Goal: Transaction & Acquisition: Subscribe to service/newsletter

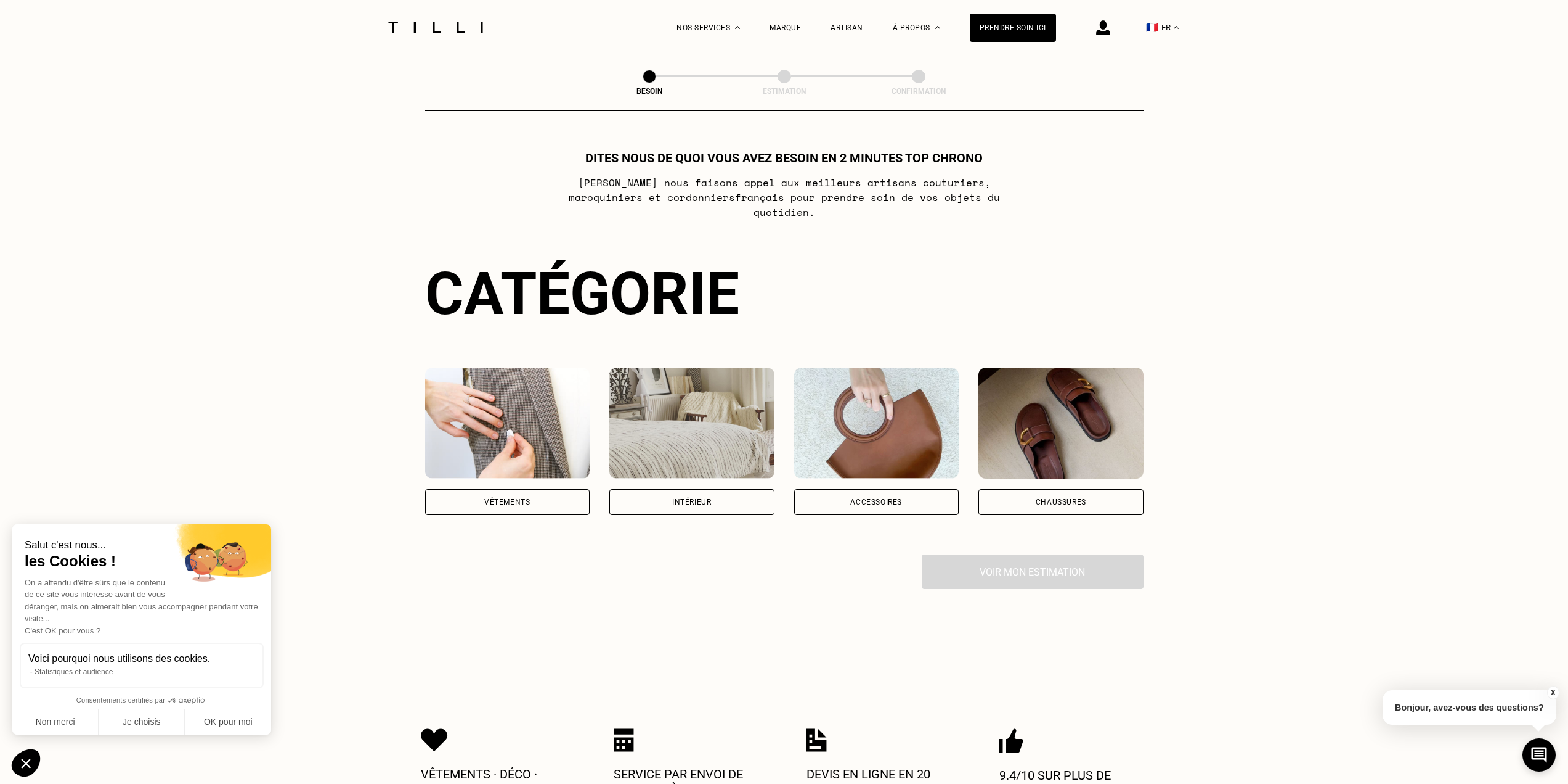
click at [1111, 25] on img at bounding box center [1103, 27] width 14 height 15
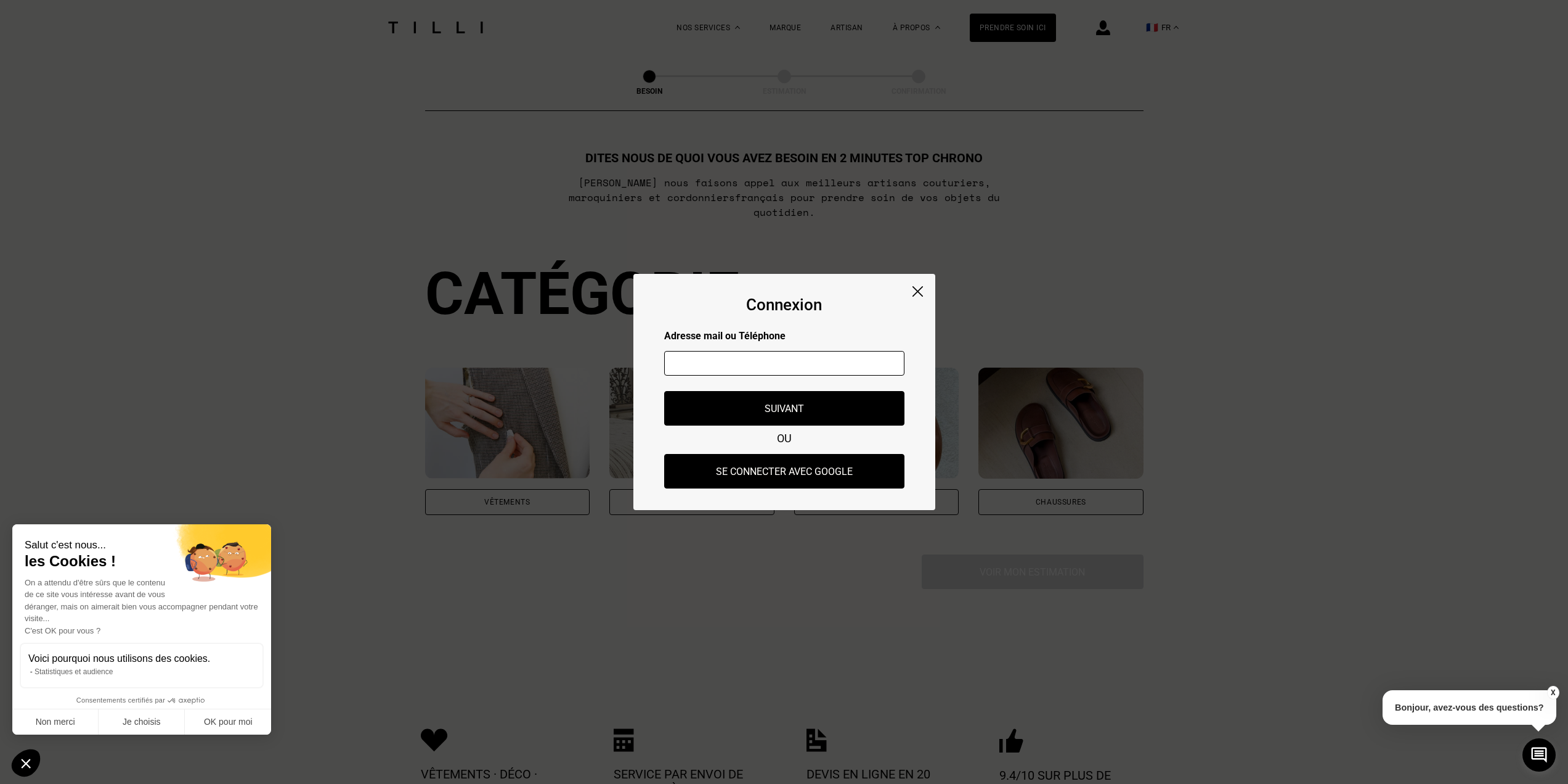
click at [738, 366] on input "text" at bounding box center [784, 363] width 241 height 25
type input "[EMAIL_ADDRESS][DOMAIN_NAME]"
click at [817, 408] on button "Suivant" at bounding box center [784, 408] width 264 height 38
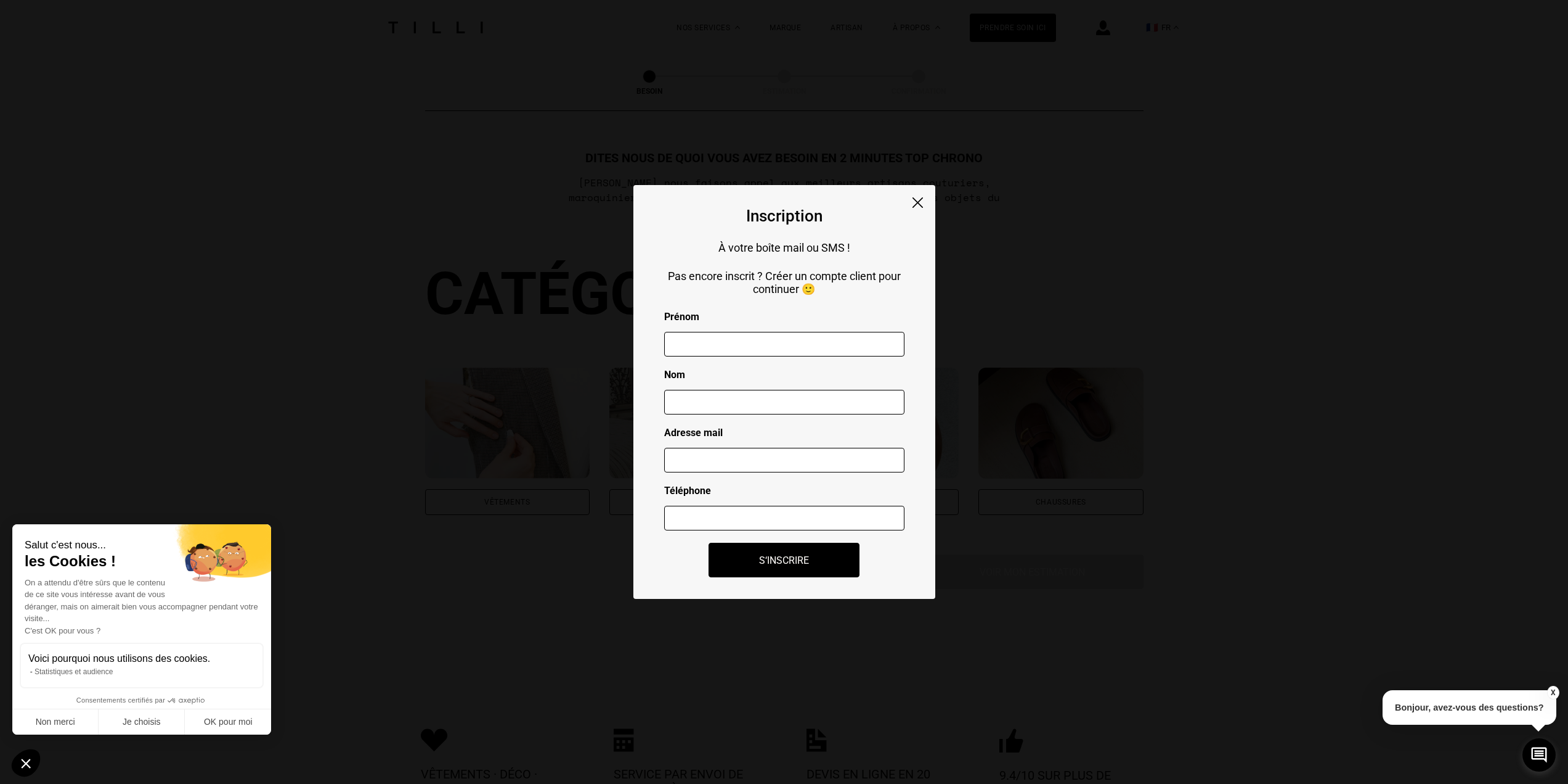
click at [766, 345] on input "text" at bounding box center [784, 344] width 241 height 25
type input "[PERSON_NAME]"
type input "Mourot"
click at [737, 457] on input "text" at bounding box center [784, 459] width 241 height 25
type input "[EMAIL_ADDRESS][DOMAIN_NAME]"
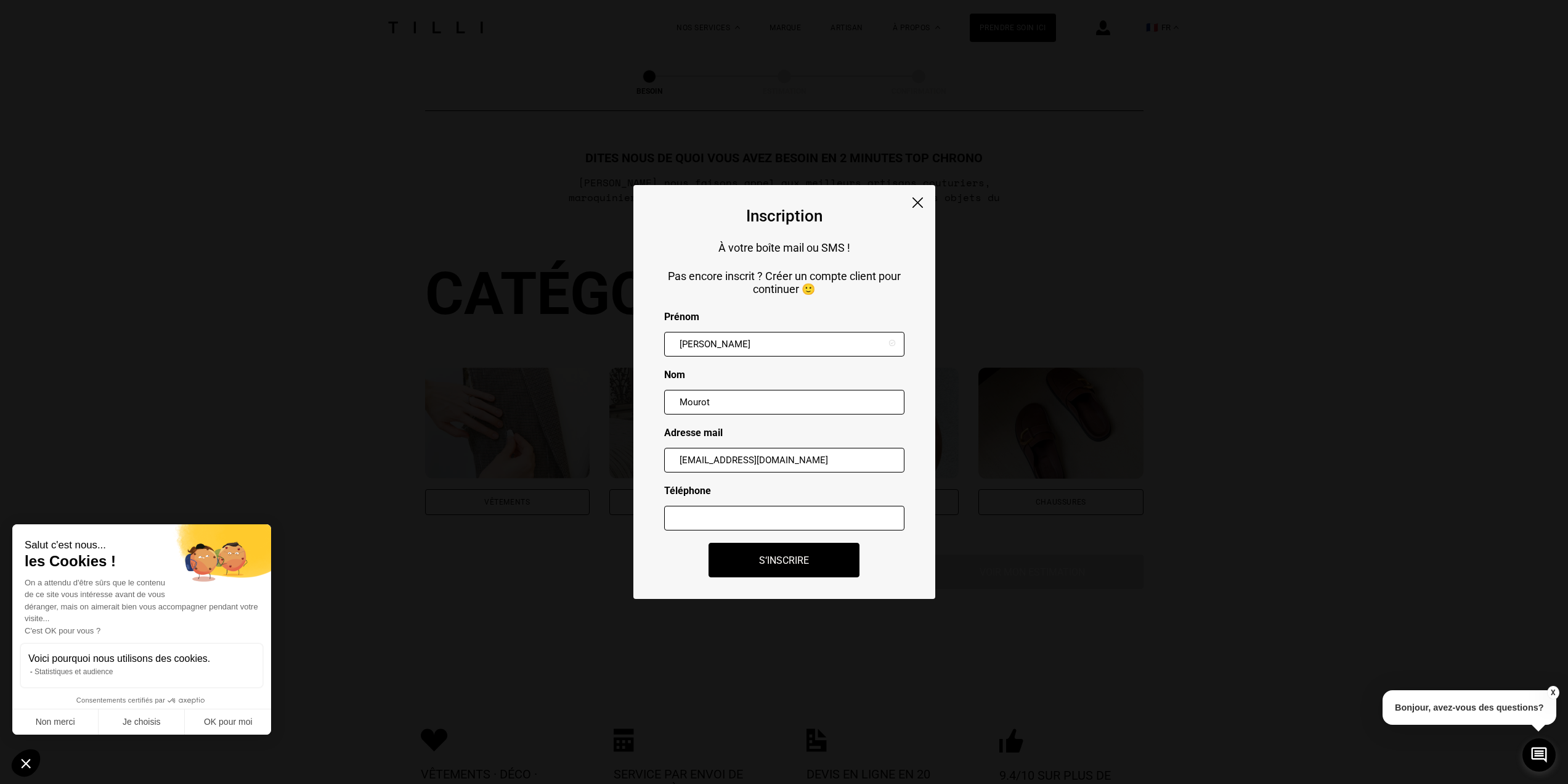
type input "0751615903"
click at [774, 566] on button "S‘inscrire" at bounding box center [784, 559] width 167 height 38
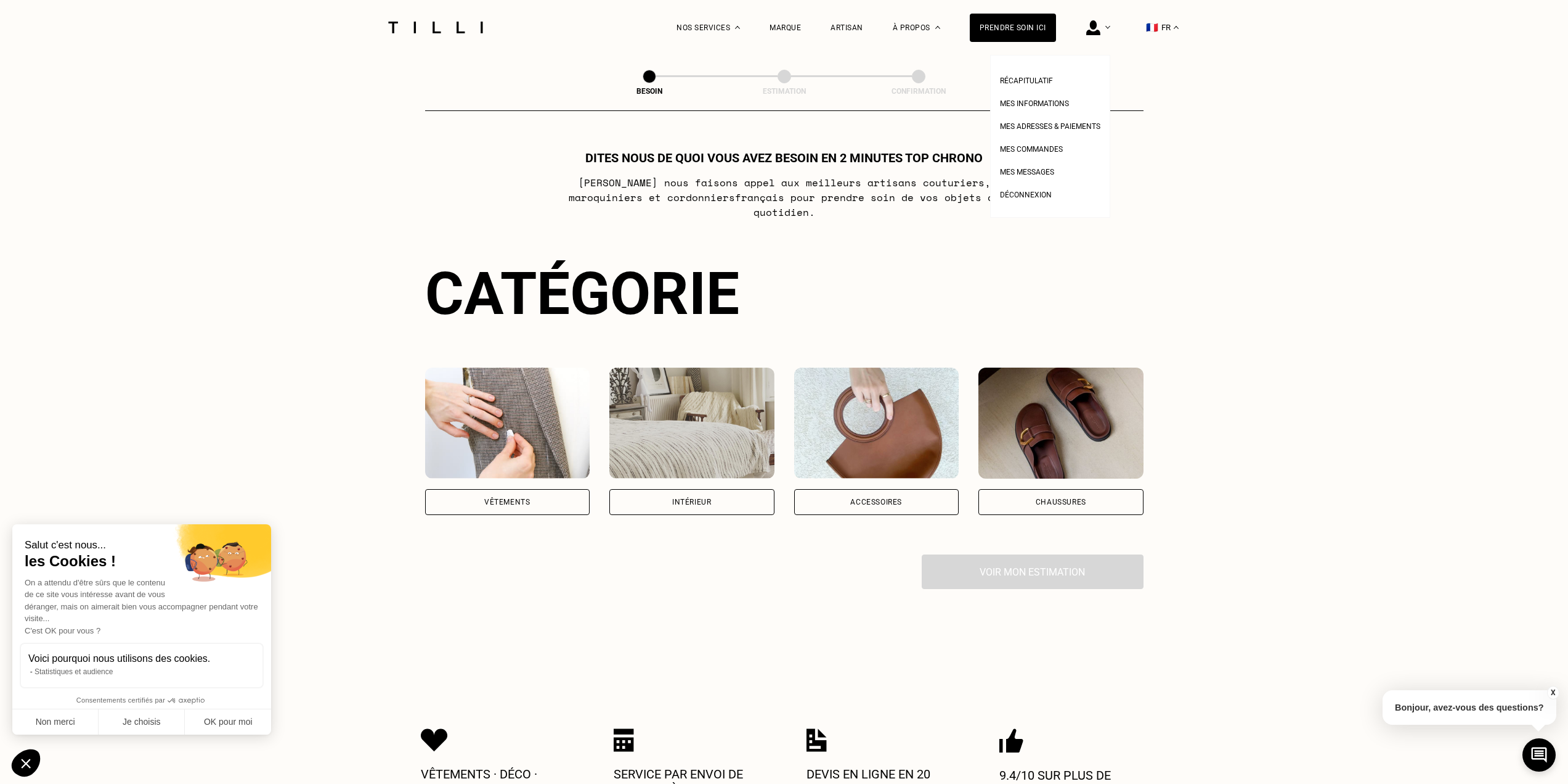
click at [1109, 28] on div at bounding box center [1099, 27] width 24 height 55
click at [1101, 26] on img at bounding box center [1094, 27] width 14 height 15
click at [729, 29] on div "Nos services" at bounding box center [709, 27] width 64 height 55
click at [731, 105] on span "Retoucherie" at bounding box center [711, 103] width 48 height 9
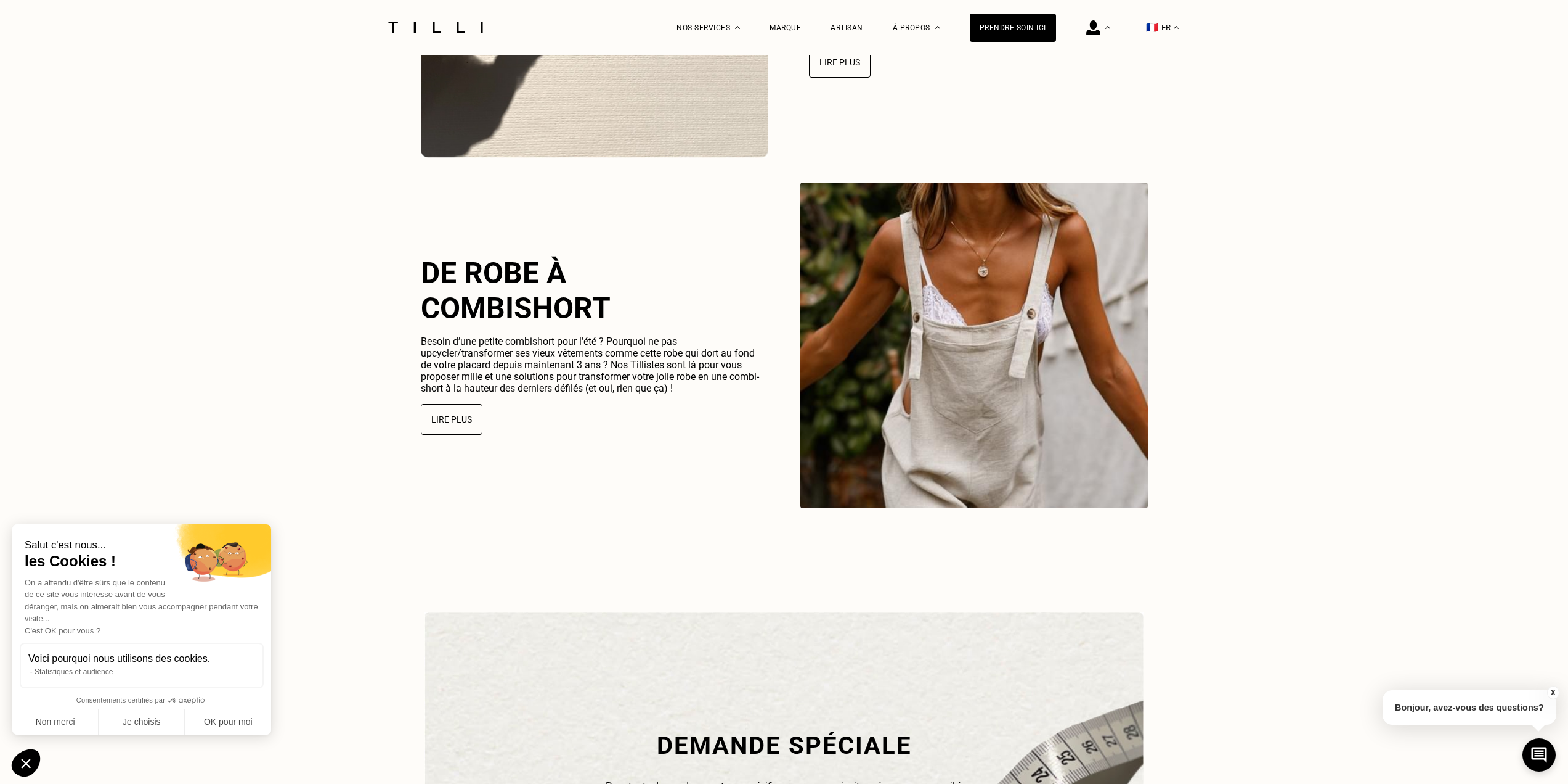
scroll to position [2898, 0]
